Goal: Information Seeking & Learning: Learn about a topic

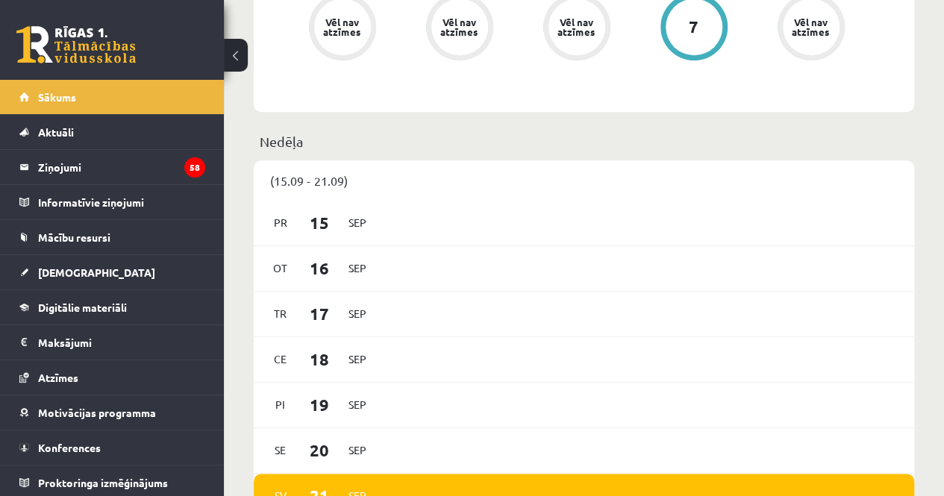
scroll to position [637, 0]
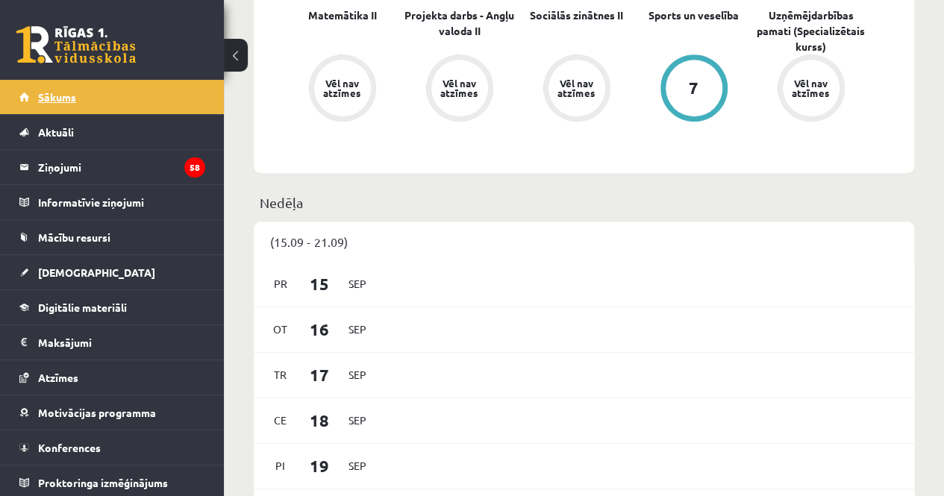
click at [141, 107] on link "Sākums" at bounding box center [112, 97] width 186 height 34
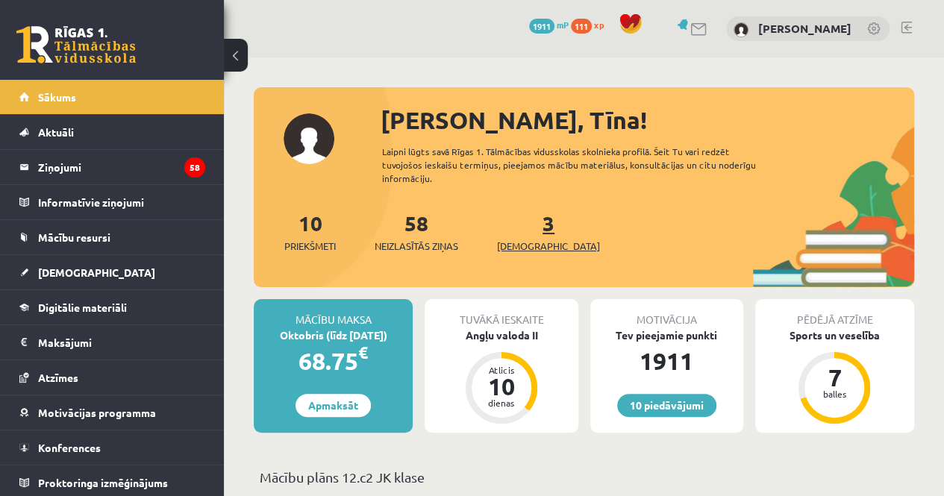
click at [528, 231] on link "3 Ieskaites" at bounding box center [548, 232] width 103 height 44
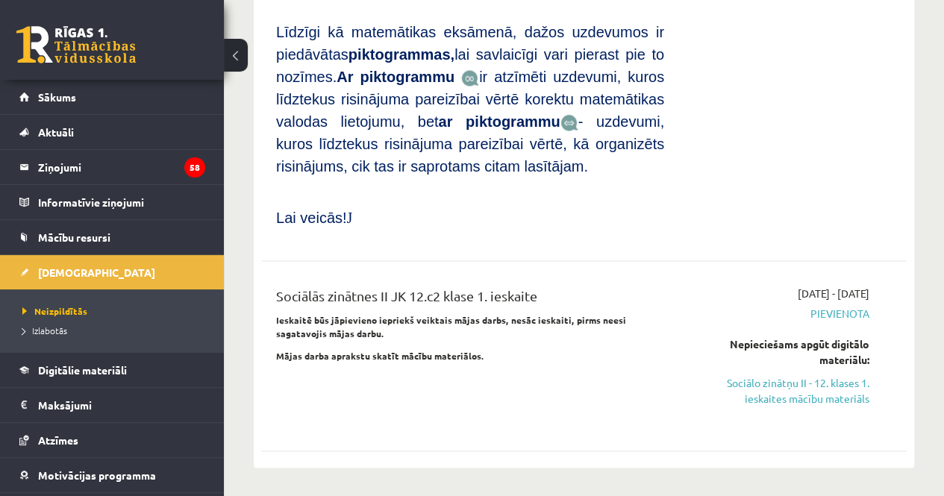
scroll to position [1182, 0]
click at [814, 374] on link "Sociālo zinātņu II - 12. klases 1. ieskaites mācību materiāls" at bounding box center [778, 389] width 183 height 31
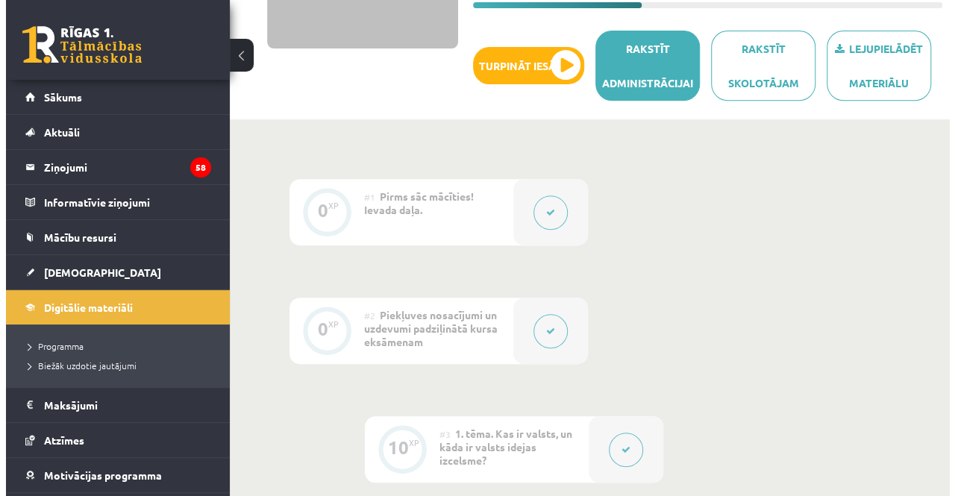
scroll to position [278, 0]
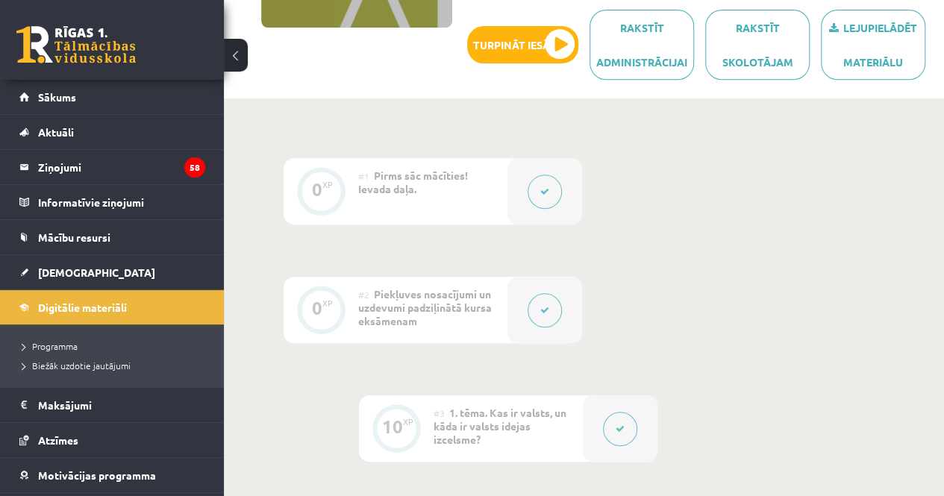
click at [551, 305] on button at bounding box center [545, 310] width 34 height 34
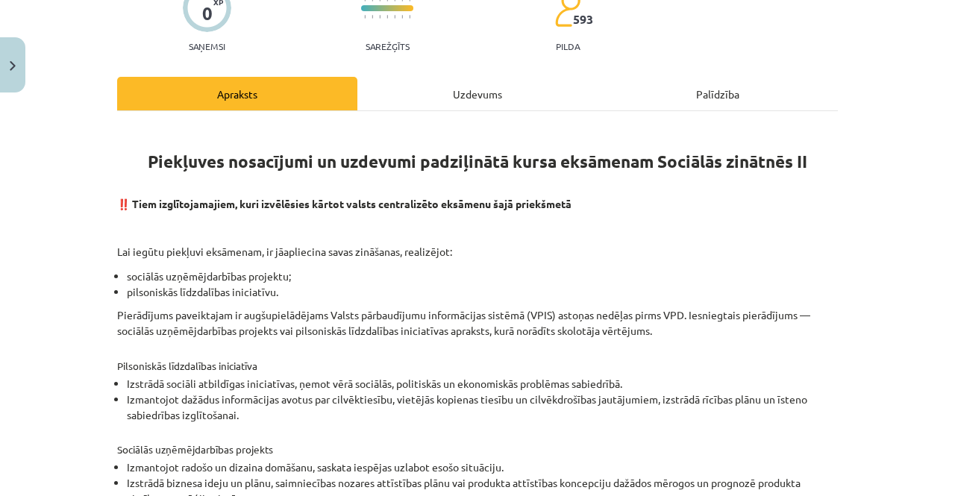
scroll to position [143, 0]
click at [500, 92] on div "Uzdevums" at bounding box center [478, 93] width 240 height 34
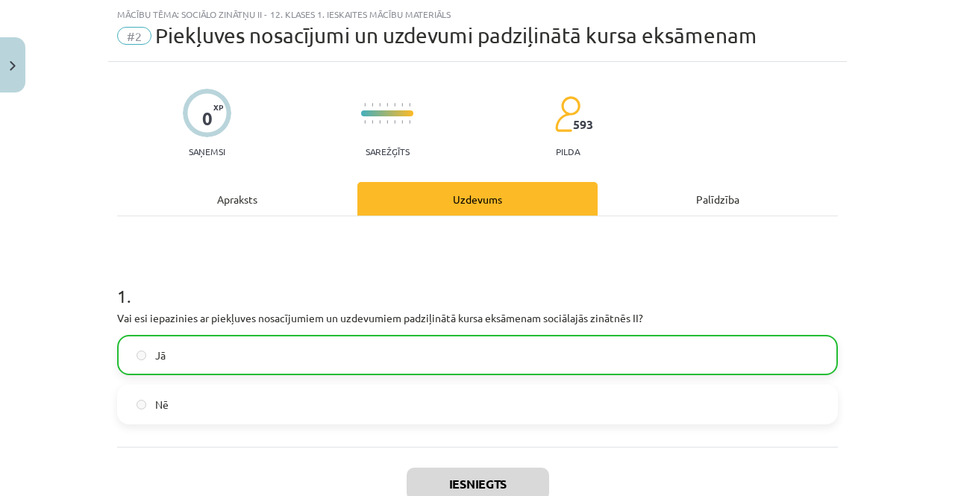
scroll to position [0, 0]
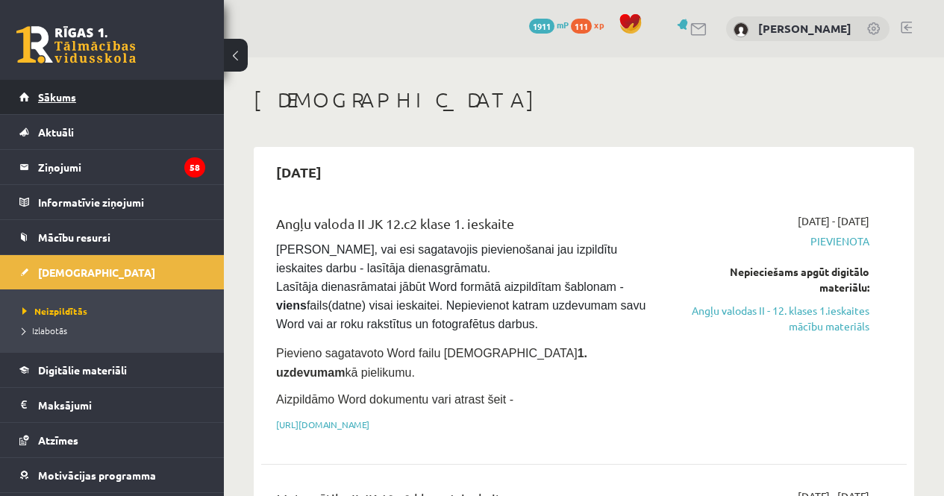
scroll to position [1182, 0]
